Goal: Find specific page/section: Find specific page/section

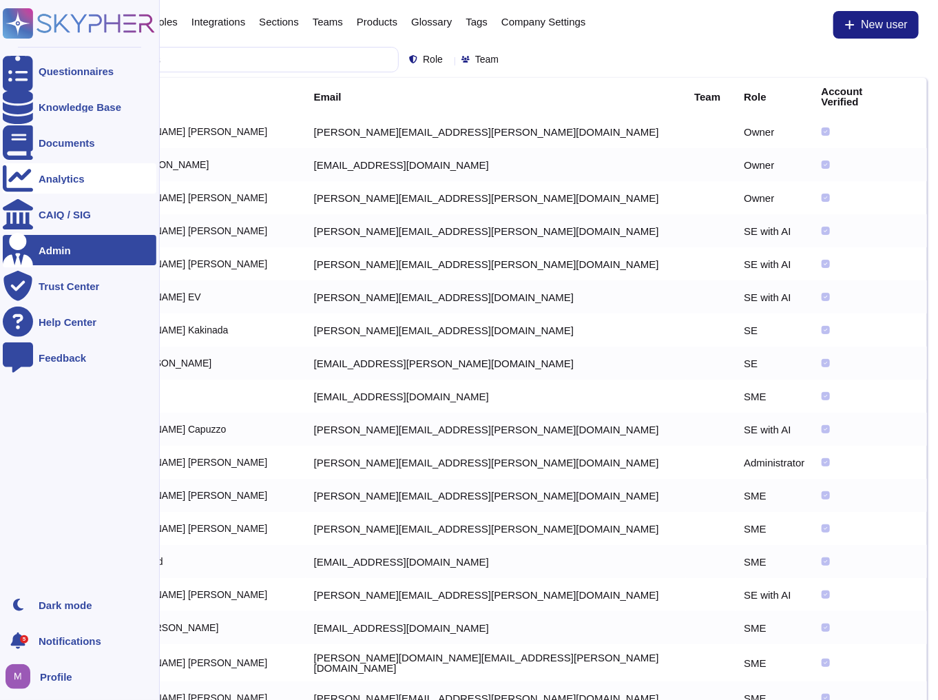
click at [25, 176] on icon at bounding box center [18, 178] width 30 height 30
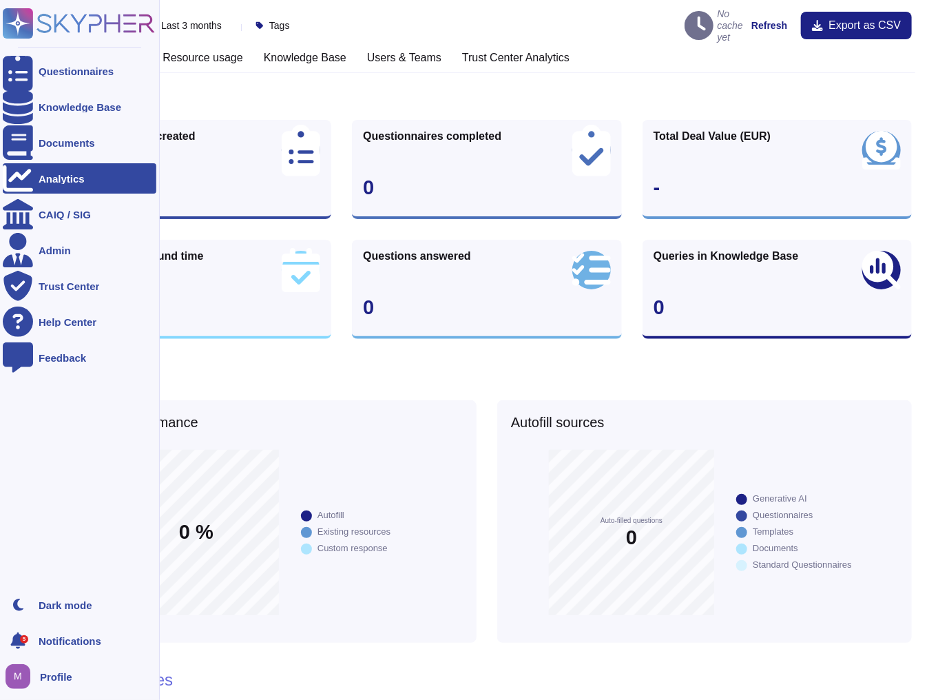
click at [45, 176] on div "Analytics" at bounding box center [62, 179] width 46 height 10
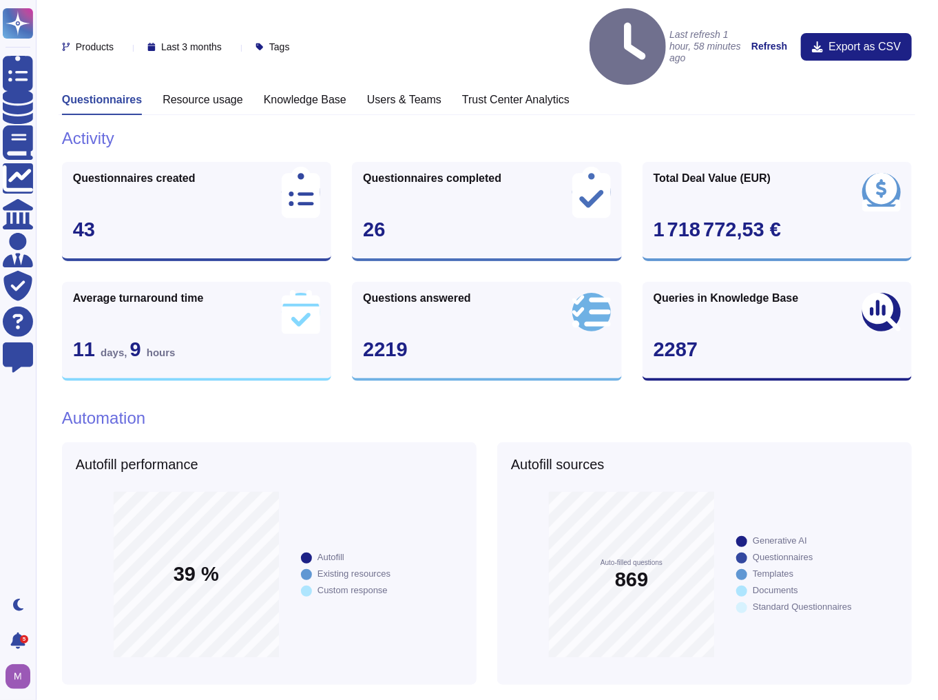
click at [284, 93] on h3 "Knowledge Base" at bounding box center [305, 99] width 83 height 13
